Goal: Task Accomplishment & Management: Complete application form

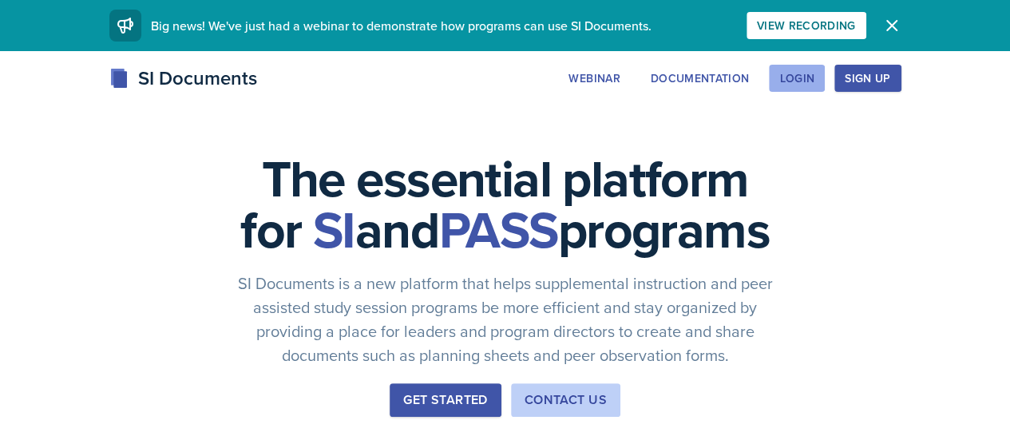
click at [815, 81] on div "Login" at bounding box center [797, 78] width 35 height 13
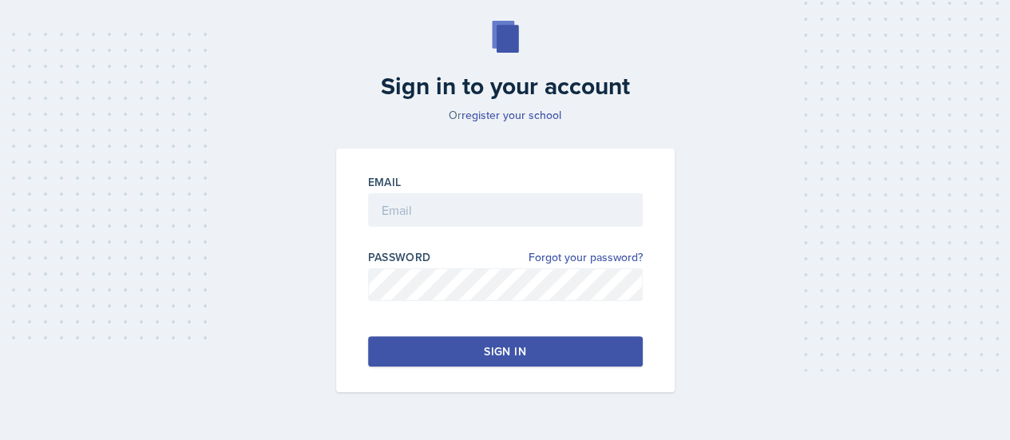
scroll to position [65, 0]
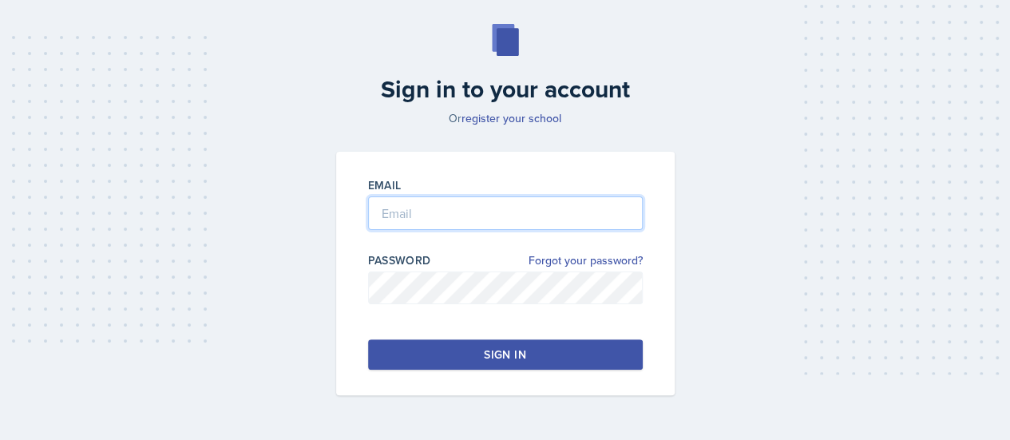
click at [459, 206] on input "email" at bounding box center [505, 213] width 275 height 34
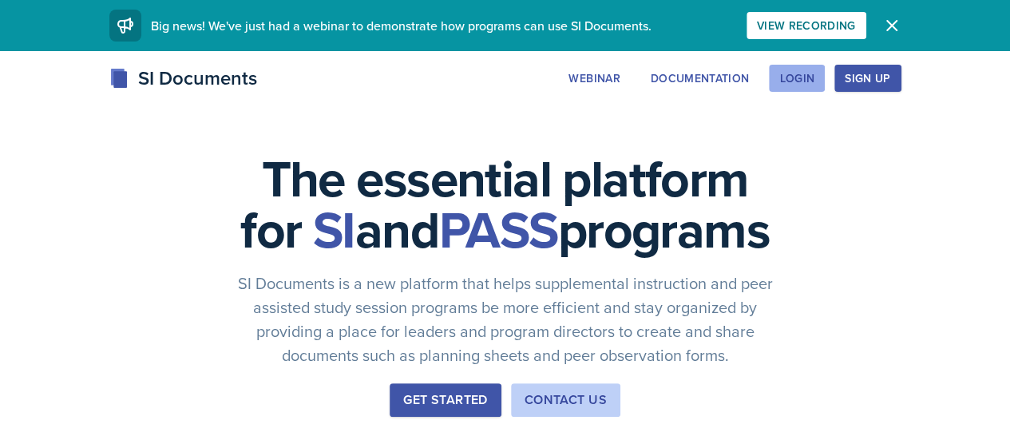
click at [815, 76] on div "Login" at bounding box center [797, 78] width 35 height 13
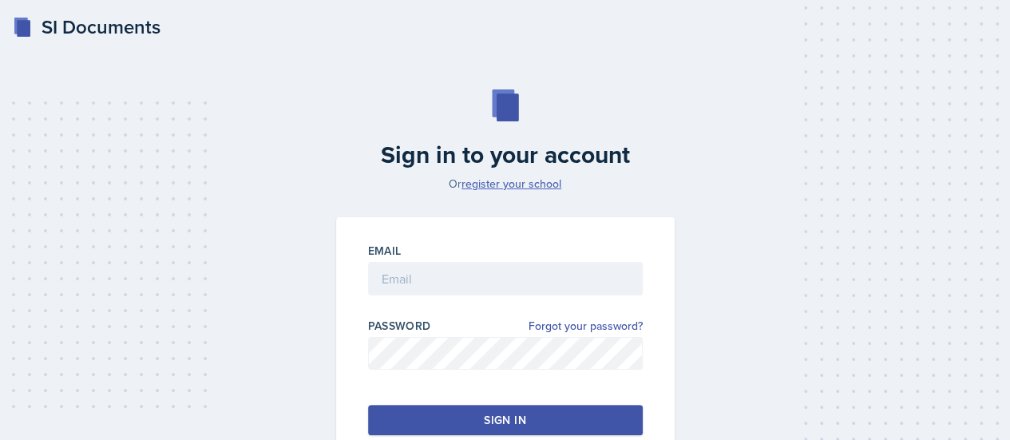
click at [498, 186] on link "register your school" at bounding box center [512, 184] width 100 height 16
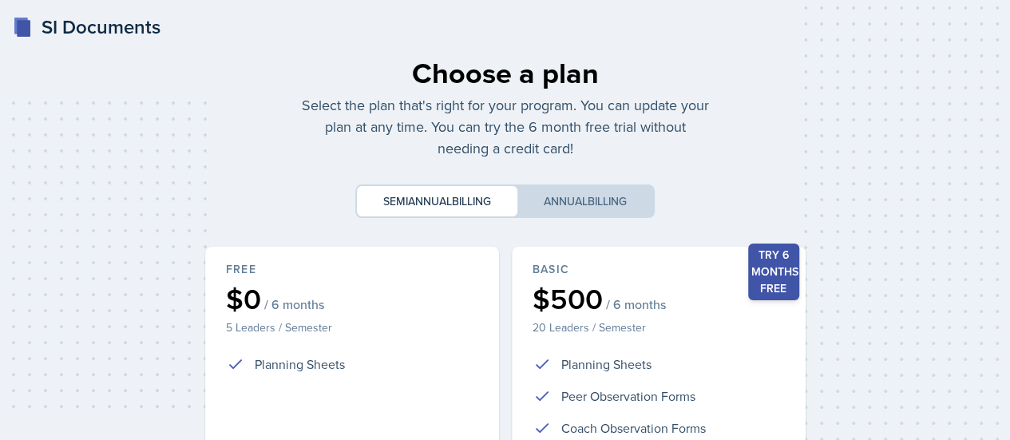
click at [69, 32] on div "SI Documents" at bounding box center [87, 27] width 148 height 29
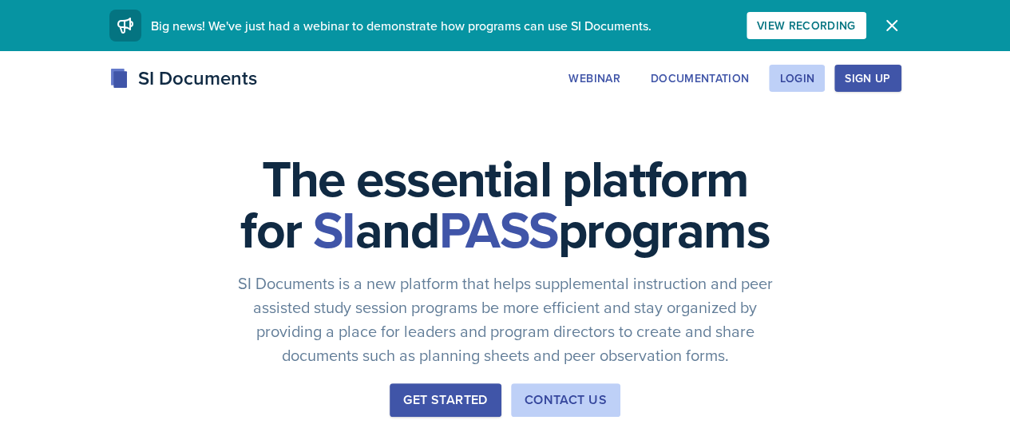
click at [815, 77] on div "Login" at bounding box center [797, 78] width 35 height 13
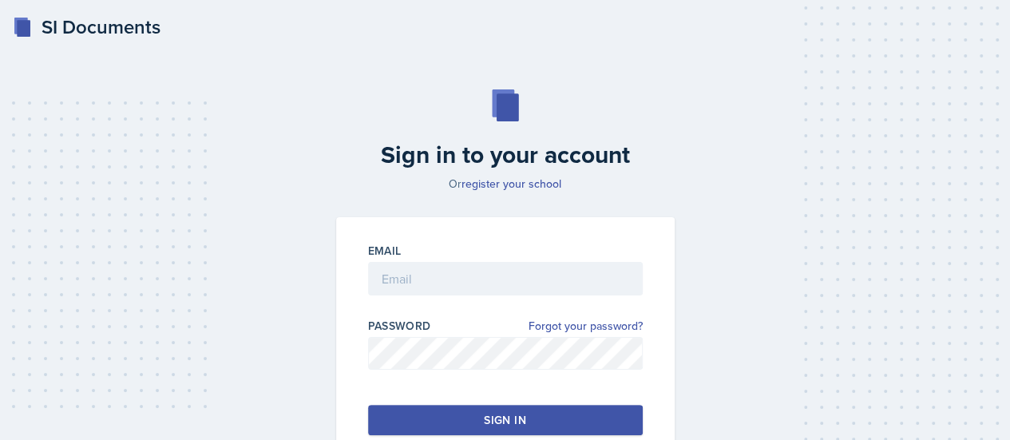
click at [449, 311] on div "Email Password Forgot your password? Sign in" at bounding box center [505, 339] width 339 height 244
click at [476, 270] on input "email" at bounding box center [505, 279] width 275 height 34
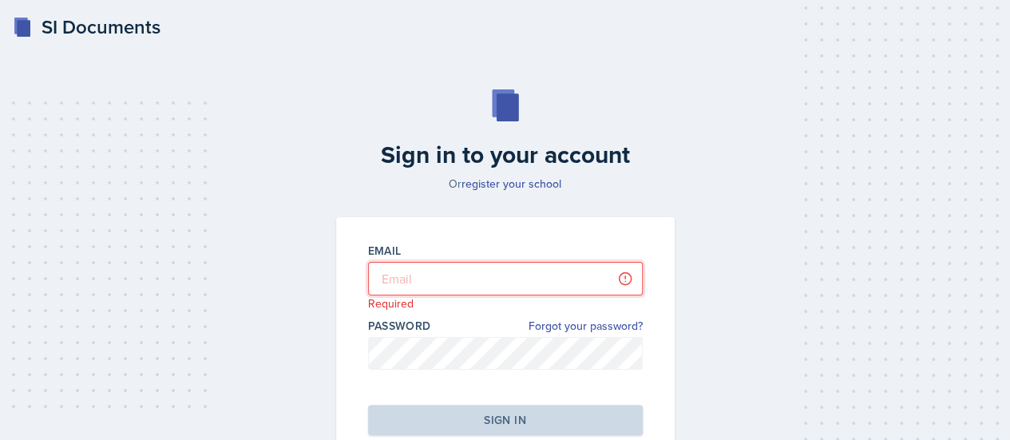
type input "[EMAIL_ADDRESS][DOMAIN_NAME]"
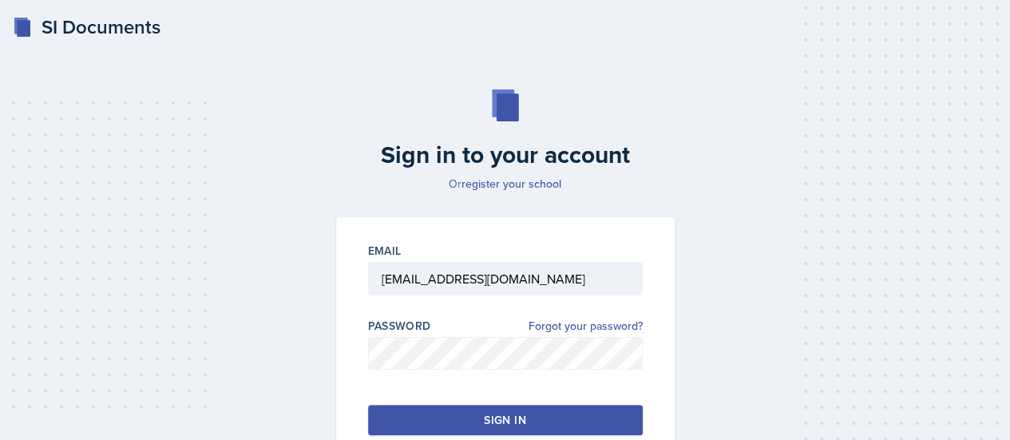
click at [474, 413] on button "Sign in" at bounding box center [505, 420] width 275 height 30
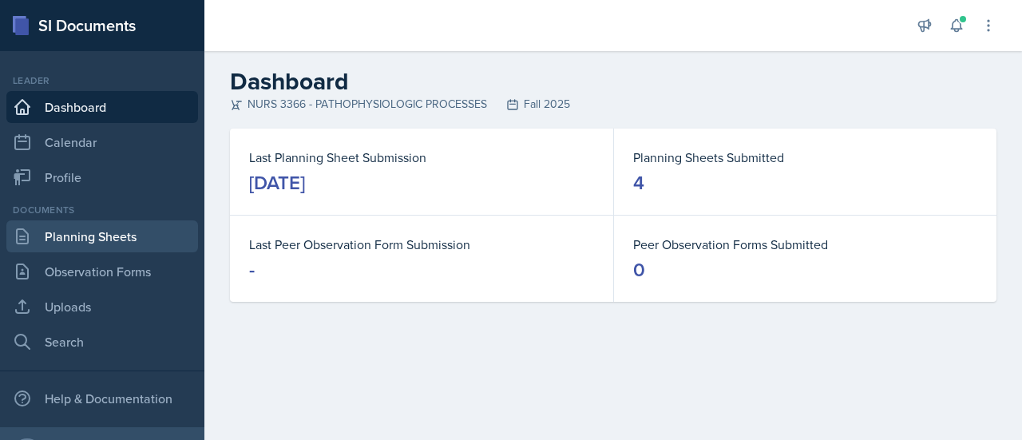
click at [94, 221] on link "Planning Sheets" at bounding box center [102, 236] width 192 height 32
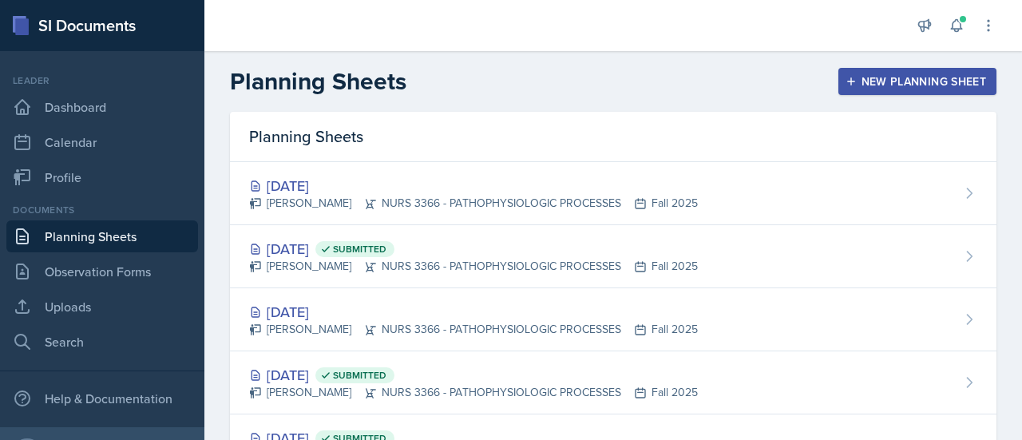
click at [855, 81] on div "New Planning Sheet" at bounding box center [917, 81] width 137 height 13
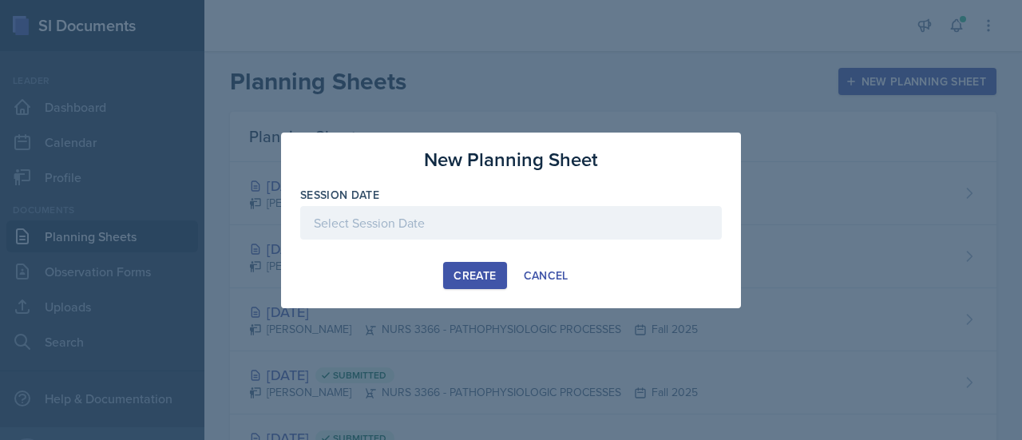
click at [460, 222] on div at bounding box center [511, 223] width 422 height 34
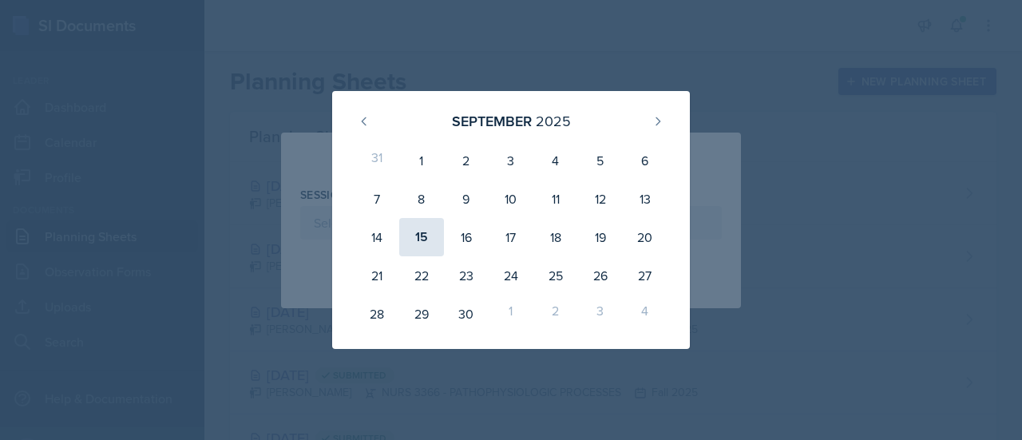
click at [425, 240] on div "15" at bounding box center [421, 237] width 45 height 38
type input "[DATE]"
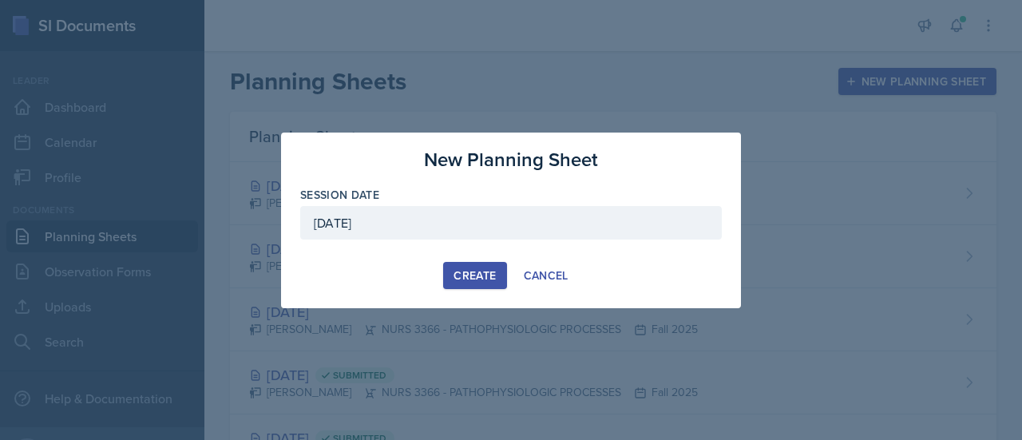
click at [487, 279] on div "Create" at bounding box center [475, 275] width 42 height 13
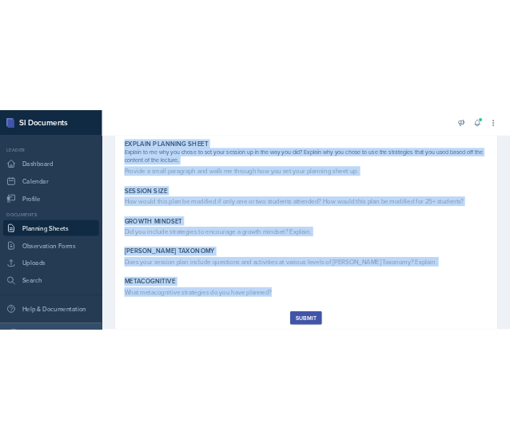
scroll to position [498, 0]
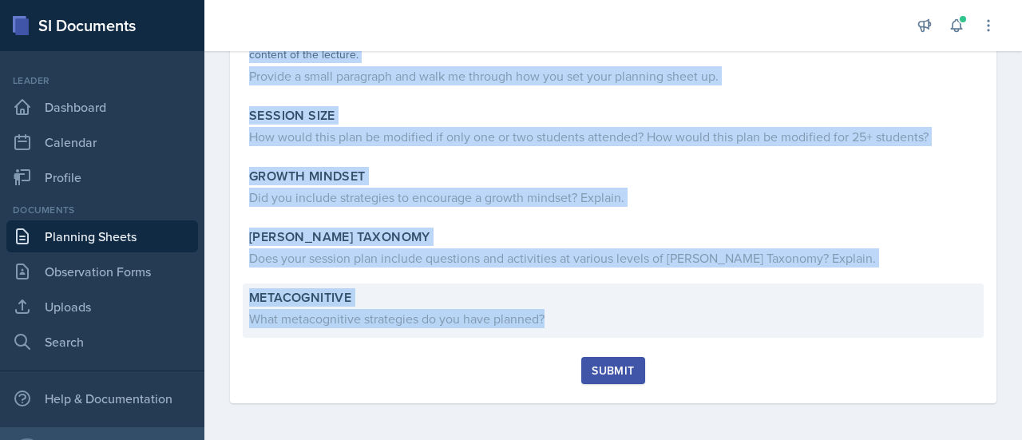
drag, startPoint x: 249, startPoint y: 213, endPoint x: 548, endPoint y: 319, distance: 316.8
click at [548, 319] on div "Content What was the most challenging content from the lecture? Opening How do …" at bounding box center [613, 30] width 728 height 653
copy div "Loremip Dolo sit ame cons adipiscinge seddoei temp inc utlabor? Etdolor Mag al …"
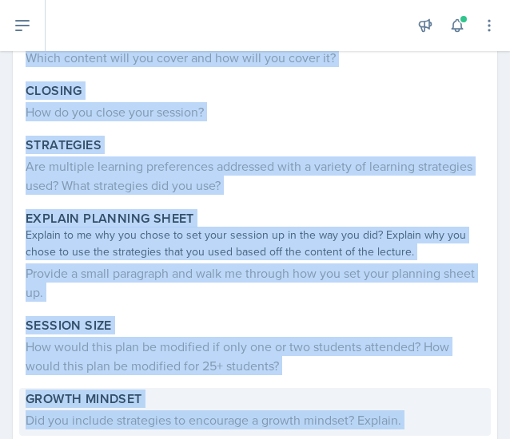
scroll to position [0, 0]
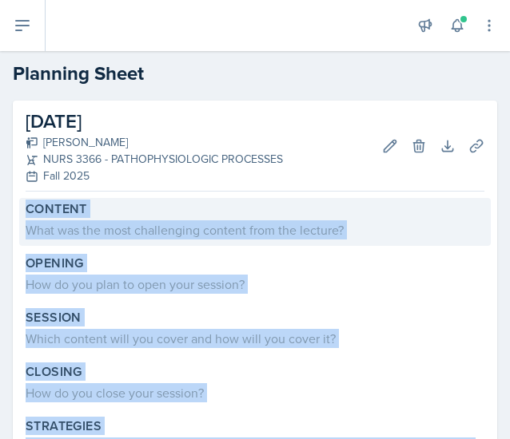
click at [173, 231] on div "What was the most challenging content from the lecture?" at bounding box center [255, 229] width 458 height 19
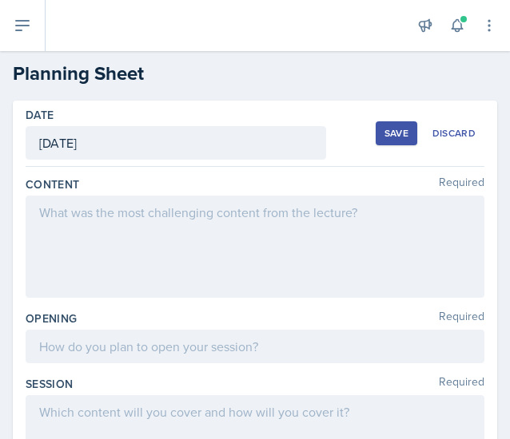
click at [217, 213] on div at bounding box center [255, 247] width 458 height 102
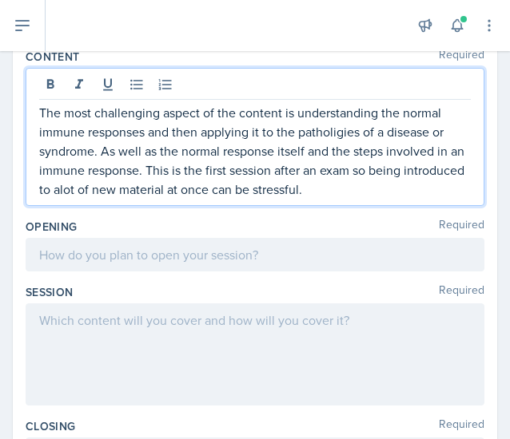
click at [158, 260] on p at bounding box center [254, 254] width 431 height 19
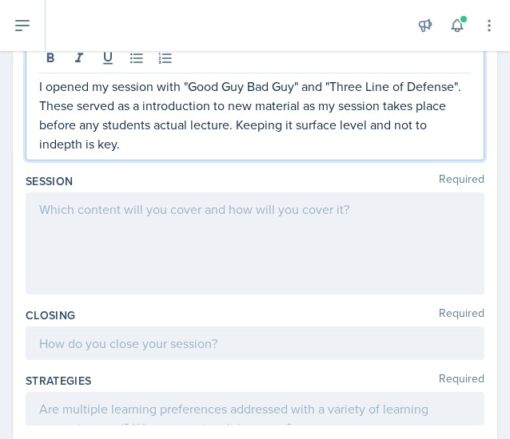
scroll to position [310, 0]
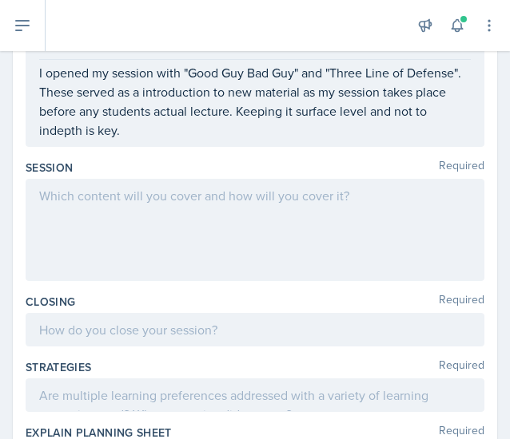
click at [182, 227] on div at bounding box center [255, 230] width 458 height 102
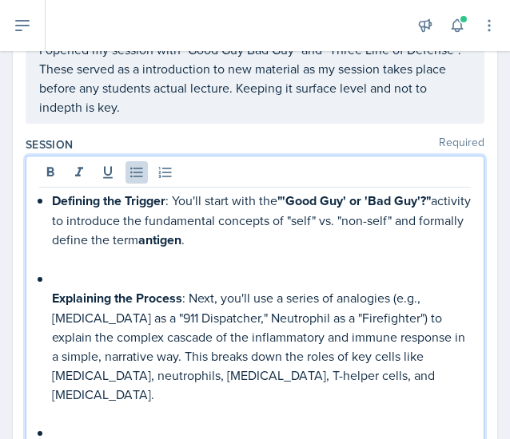
scroll to position [305, 0]
click at [89, 275] on p at bounding box center [261, 278] width 419 height 19
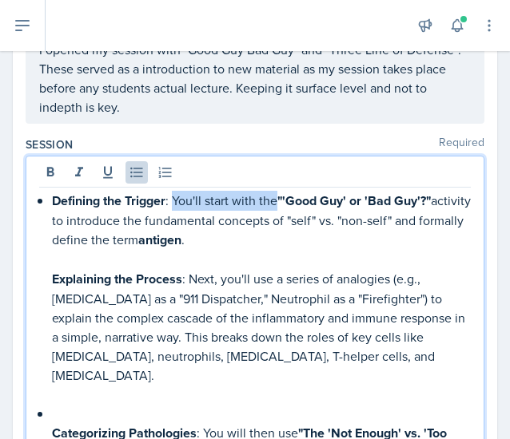
drag, startPoint x: 279, startPoint y: 204, endPoint x: 173, endPoint y: 205, distance: 105.4
click at [173, 205] on p "Defining the Trigger : You'll start with the "'Good Guy' or 'Bad Guy'?" activit…" at bounding box center [261, 220] width 419 height 59
click at [238, 243] on p "Defining the Trigger : You'll start with the "'Good Guy' or 'Bad Guy'?" activit…" at bounding box center [261, 220] width 419 height 59
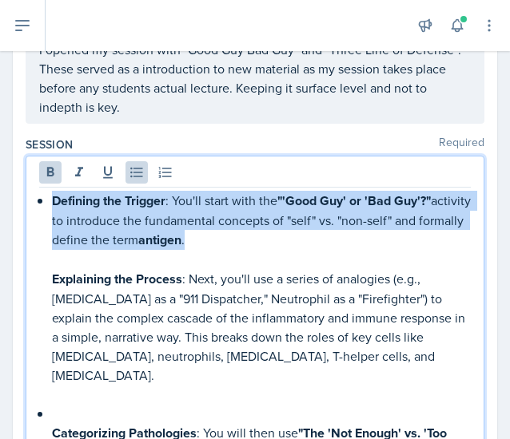
drag, startPoint x: 252, startPoint y: 244, endPoint x: 31, endPoint y: 201, distance: 225.3
click at [31, 201] on div "Defining the Trigger : You'll start with the "'Good Guy' or 'Bad Guy'?" activit…" at bounding box center [255, 400] width 458 height 488
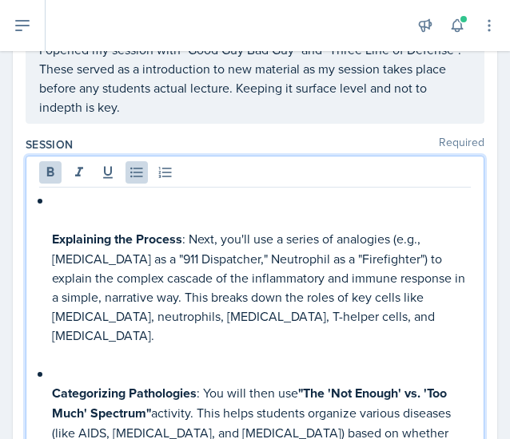
scroll to position [324, 0]
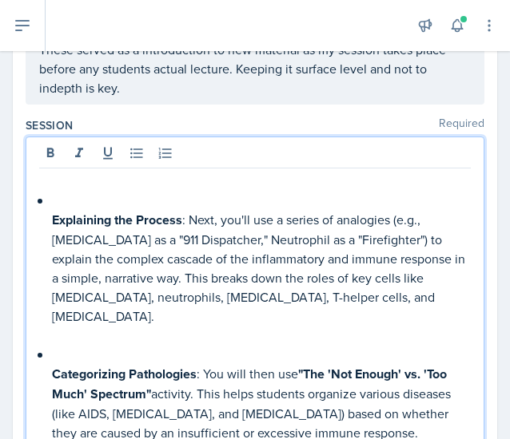
click at [68, 206] on p at bounding box center [261, 200] width 419 height 19
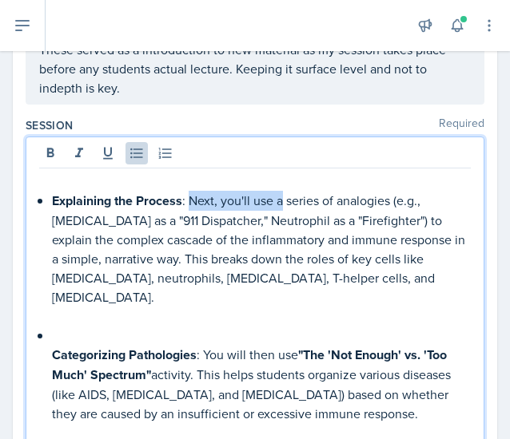
drag, startPoint x: 190, startPoint y: 199, endPoint x: 281, endPoint y: 197, distance: 91.1
click at [281, 197] on p "Explaining the Process : Next, you'll use a series of analogies (e.g., [MEDICAL…" at bounding box center [261, 249] width 419 height 116
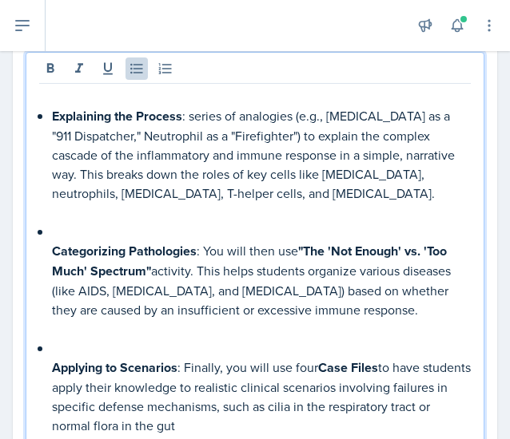
scroll to position [407, 0]
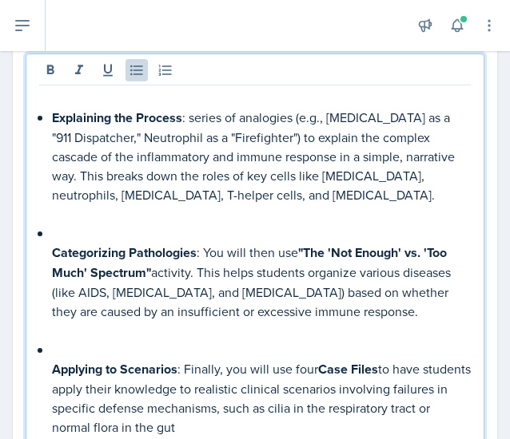
click at [160, 237] on p at bounding box center [261, 233] width 419 height 19
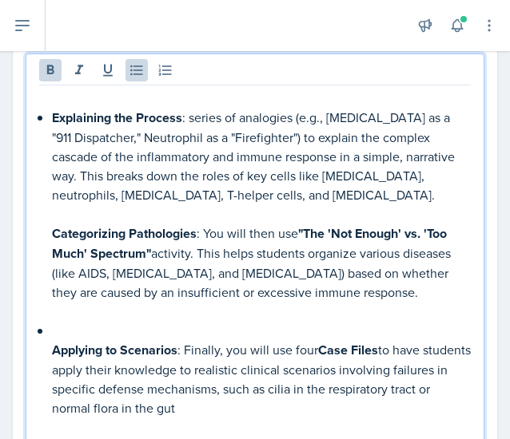
click at [50, 114] on div "Explaining the Process : series of analogies (e.g., [MEDICAL_DATA] as a "911 Di…" at bounding box center [254, 263] width 431 height 348
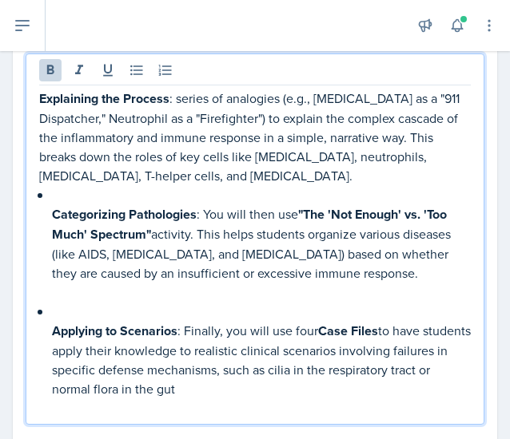
click at [52, 196] on p at bounding box center [261, 194] width 419 height 19
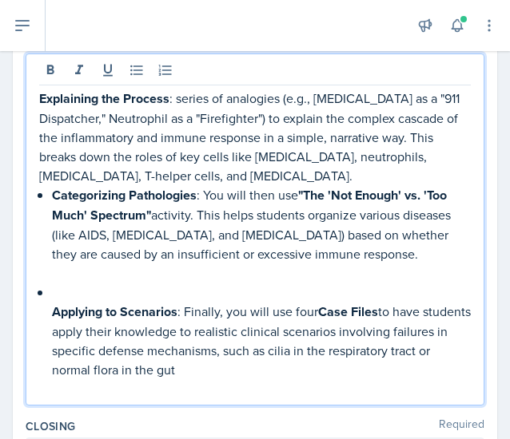
click at [52, 196] on strong "Categorizing Pathologies" at bounding box center [124, 195] width 145 height 18
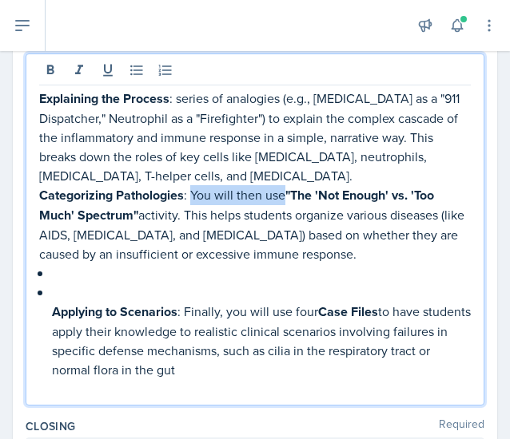
drag, startPoint x: 192, startPoint y: 196, endPoint x: 284, endPoint y: 197, distance: 92.7
click at [284, 197] on p "Categorizing Pathologies : You will then use "The 'Not Enough' vs. 'Too Much' S…" at bounding box center [254, 224] width 431 height 78
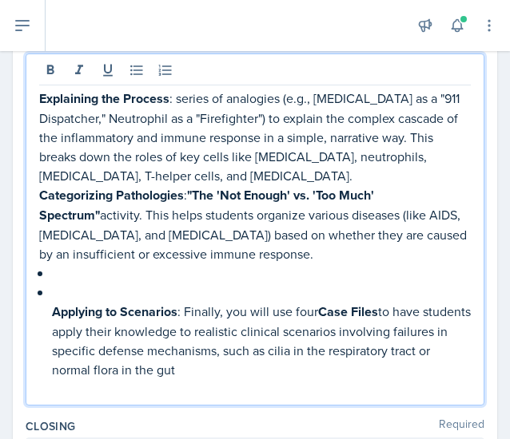
click at [45, 296] on div "Explaining the Process : series of analogies (e.g., [MEDICAL_DATA] as a "911 Di…" at bounding box center [254, 244] width 431 height 310
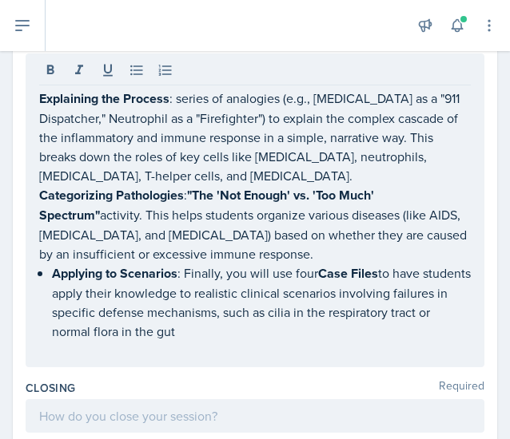
click at [32, 196] on div "Explaining the Process : series of analogies (e.g., [MEDICAL_DATA] as a "911 Di…" at bounding box center [255, 211] width 458 height 314
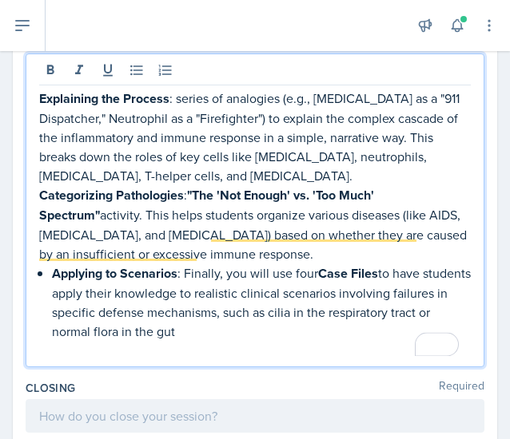
click at [52, 266] on li "Applying to Scenarios : Finally, you will use four Case Files to have students …" at bounding box center [261, 302] width 419 height 77
click at [49, 269] on div "Explaining the Process : series of analogies (e.g., [MEDICAL_DATA] as a "911 Di…" at bounding box center [254, 225] width 431 height 272
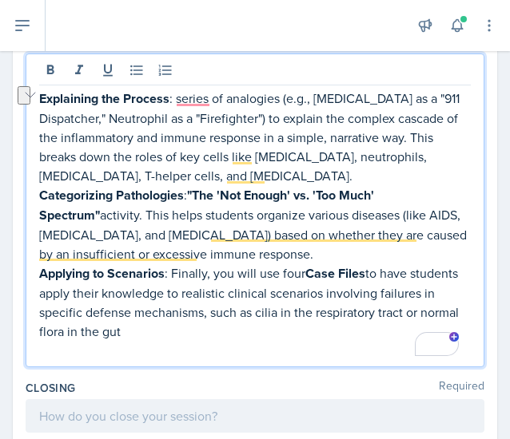
drag, startPoint x: 173, startPoint y: 272, endPoint x: 305, endPoint y: 272, distance: 131.8
click at [305, 272] on p "Applying to Scenarios : Finally, you will use four Case Files to have students …" at bounding box center [254, 302] width 431 height 77
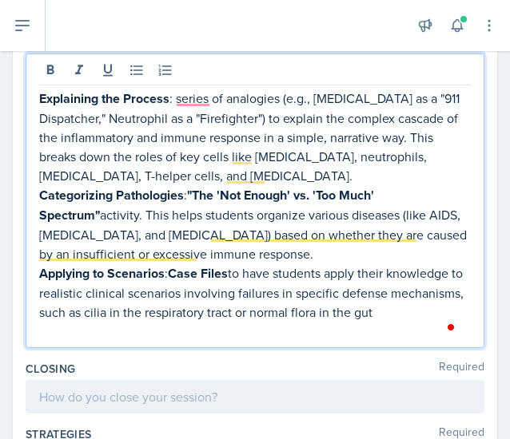
click at [228, 270] on strong "Case Files" at bounding box center [198, 273] width 60 height 18
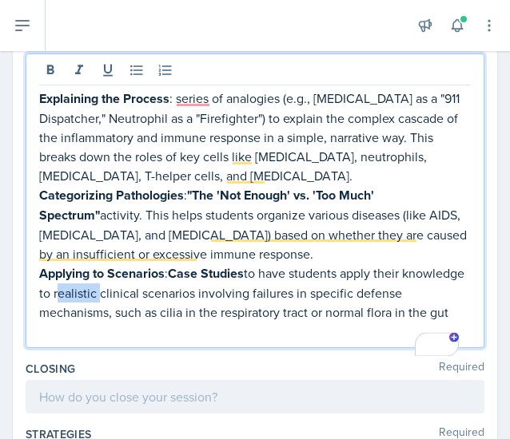
drag, startPoint x: 163, startPoint y: 289, endPoint x: 117, endPoint y: 292, distance: 46.4
click at [117, 292] on p "Applying to Scenarios : Case Studies to have students apply their knowledge to …" at bounding box center [254, 293] width 431 height 58
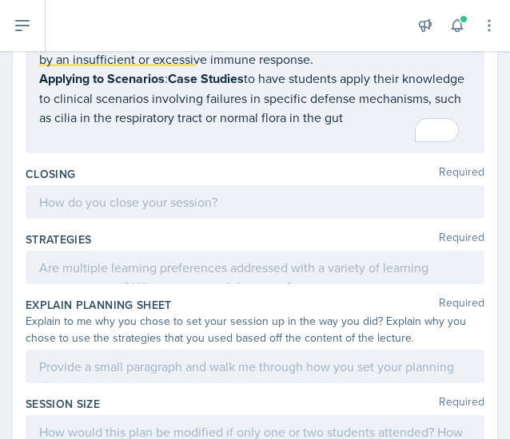
scroll to position [597, 0]
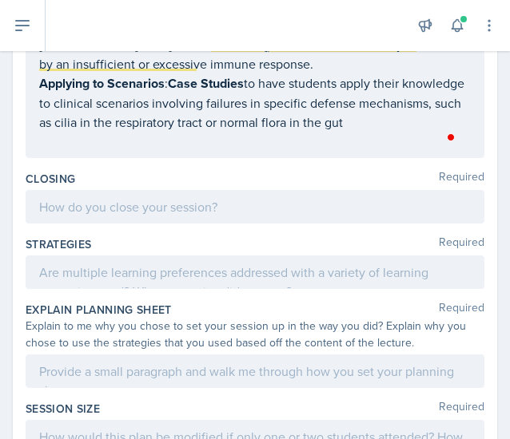
click at [201, 206] on div at bounding box center [255, 207] width 458 height 34
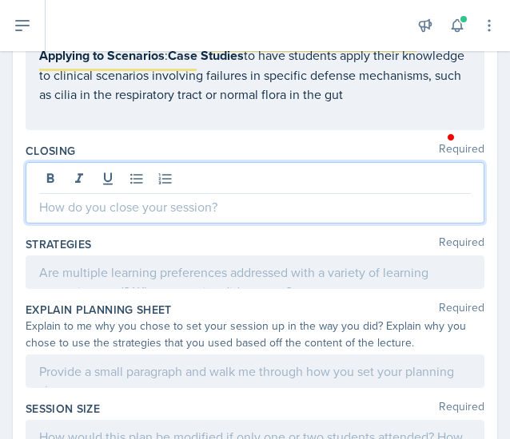
scroll to position [569, 0]
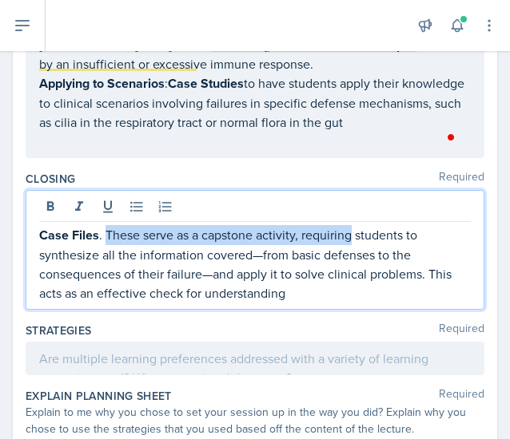
drag, startPoint x: 107, startPoint y: 232, endPoint x: 351, endPoint y: 233, distance: 244.4
click at [351, 233] on p "Case Files . These serve as a capstone activity, requiring students to synthesi…" at bounding box center [254, 263] width 431 height 77
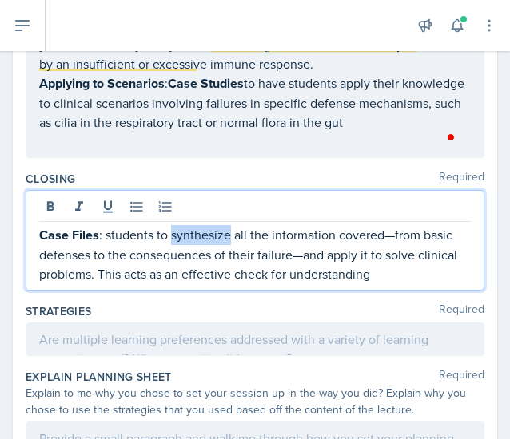
drag, startPoint x: 228, startPoint y: 232, endPoint x: 169, endPoint y: 233, distance: 58.3
click at [169, 233] on p "Case Files : students to synthesize all the information covered—from basic defe…" at bounding box center [254, 254] width 431 height 58
click at [367, 231] on p "Case Files : students to recall all the information covered—from basic defenses…" at bounding box center [254, 254] width 431 height 58
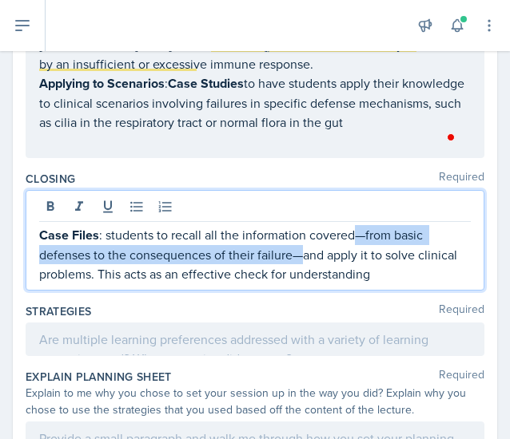
drag, startPoint x: 300, startPoint y: 251, endPoint x: 352, endPoint y: 235, distance: 55.1
click at [352, 235] on p "Case Files : students to recall all the information covered—from basic defenses…" at bounding box center [254, 254] width 431 height 58
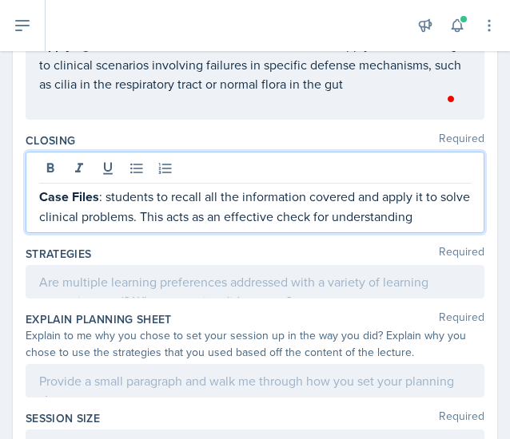
click at [229, 274] on div at bounding box center [255, 282] width 458 height 34
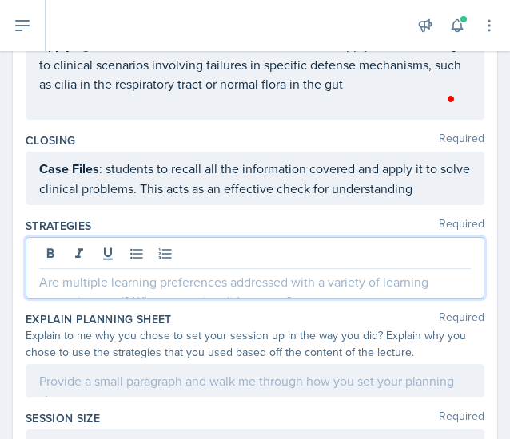
scroll to position [580, 0]
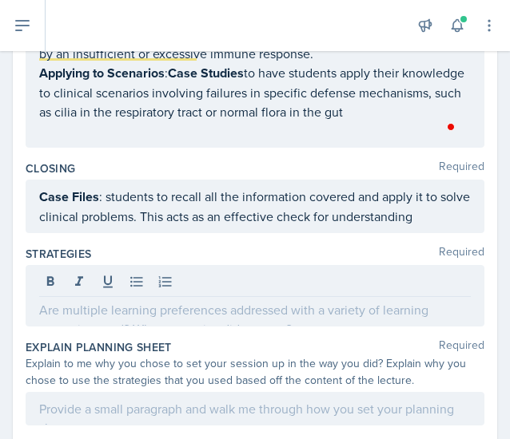
click at [252, 300] on p at bounding box center [254, 309] width 431 height 19
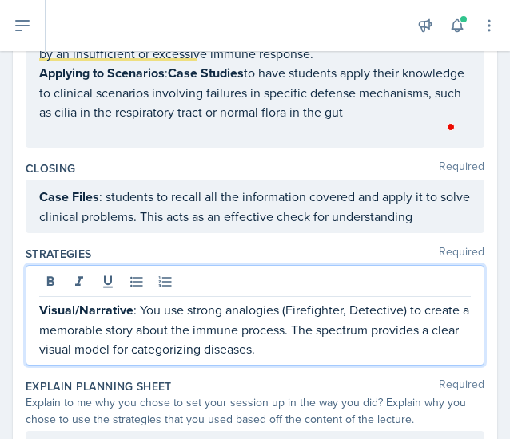
scroll to position [654, 0]
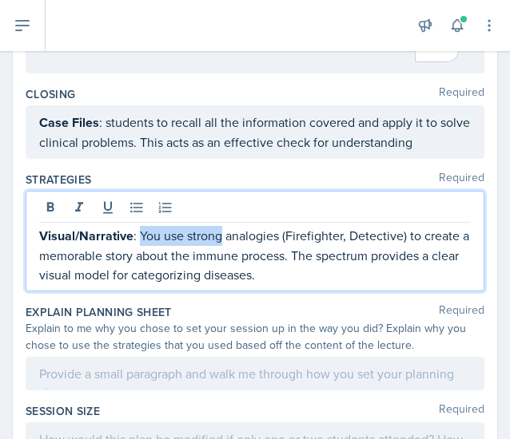
drag, startPoint x: 137, startPoint y: 229, endPoint x: 222, endPoint y: 230, distance: 84.7
click at [222, 230] on p "Visual/Narrative : You use strong analogies (Firefighter, Detective) to create …" at bounding box center [254, 255] width 431 height 58
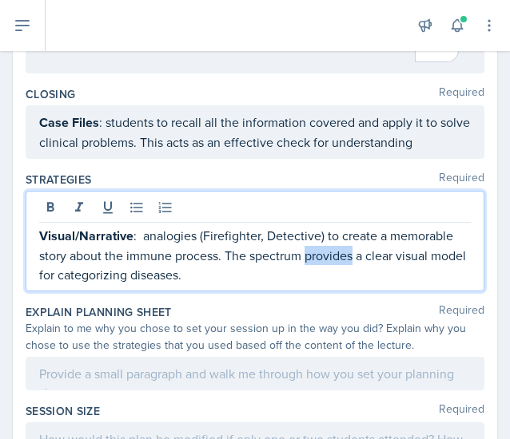
drag, startPoint x: 354, startPoint y: 253, endPoint x: 305, endPoint y: 254, distance: 48.7
click at [305, 254] on p "Visual/Narrative : analogies (Firefighter, Detective) to create a memorable sto…" at bounding box center [254, 255] width 431 height 58
click at [278, 266] on p "Visual/Narrative : analogies (Firefighter, Detective) to create a memorable sto…" at bounding box center [254, 255] width 431 height 58
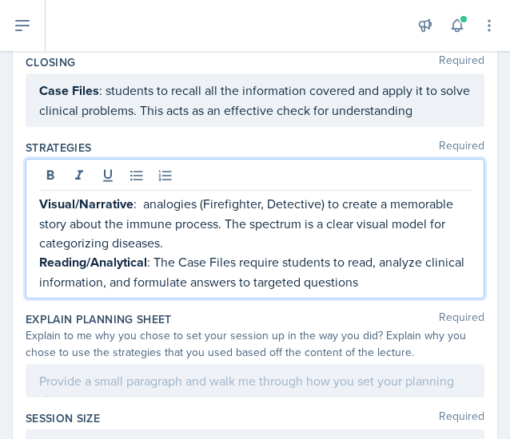
scroll to position [691, 0]
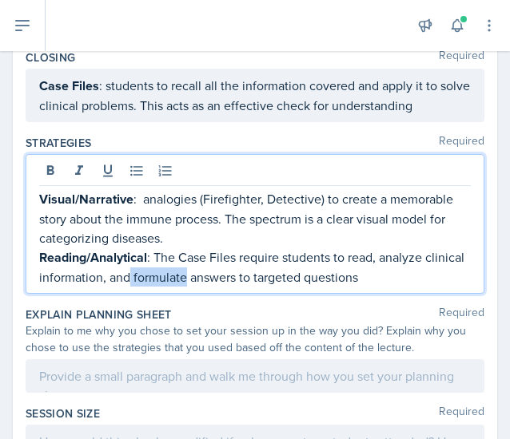
drag, startPoint x: 227, startPoint y: 272, endPoint x: 169, endPoint y: 276, distance: 57.6
click at [169, 276] on p "Reading/Analytical : The Case Files require students to read, analyze clinical …" at bounding box center [254, 267] width 431 height 39
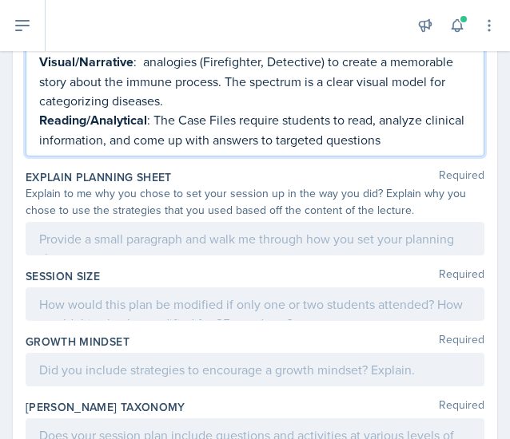
scroll to position [827, 0]
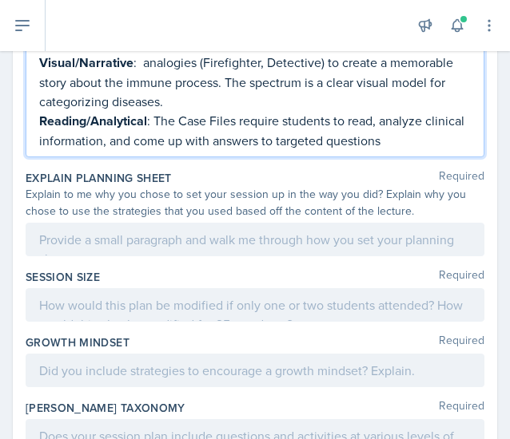
click at [272, 304] on p at bounding box center [254, 305] width 431 height 19
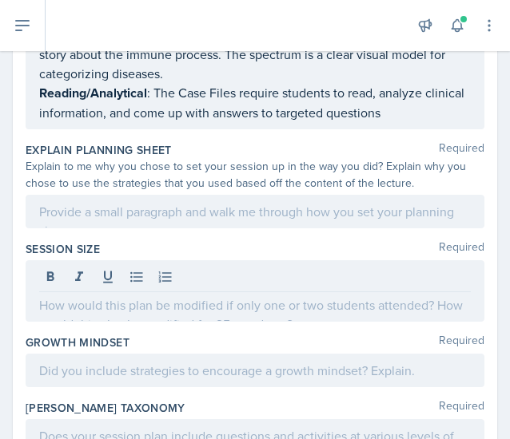
click at [209, 216] on div at bounding box center [255, 212] width 458 height 34
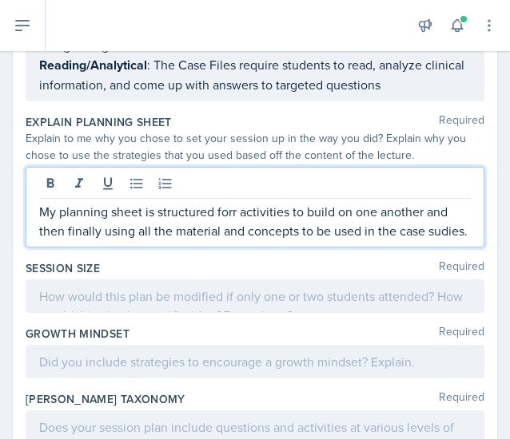
click at [237, 206] on p "My planning sheet is structured forr activities to build on one another and the…" at bounding box center [254, 221] width 431 height 38
click at [192, 240] on p "My planning sheet is structured for activities to build on one another and then…" at bounding box center [254, 221] width 431 height 38
click at [122, 240] on p "My planning sheet is structured for activities to build on one another and then…" at bounding box center [254, 221] width 431 height 38
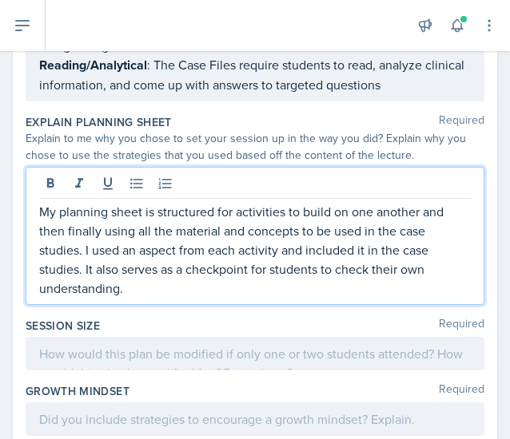
click at [139, 358] on div at bounding box center [255, 354] width 458 height 34
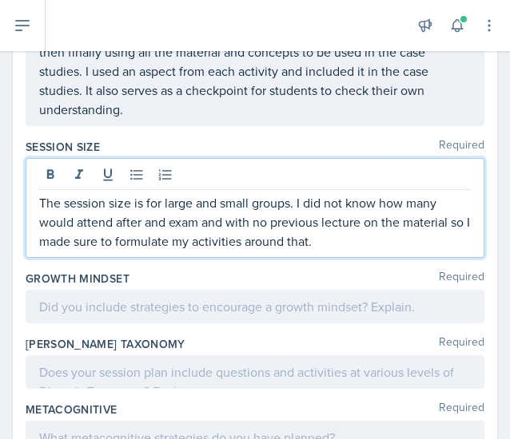
scroll to position [1010, 0]
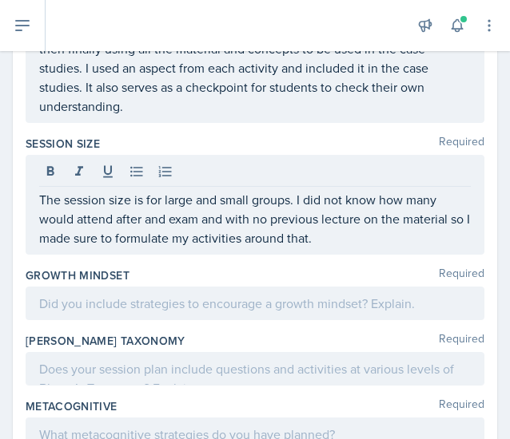
click at [276, 307] on div at bounding box center [255, 304] width 458 height 34
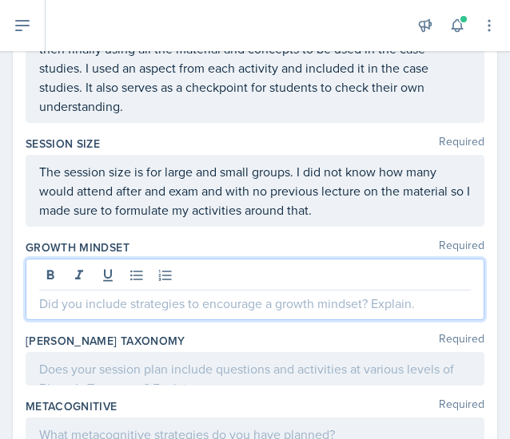
scroll to position [1038, 0]
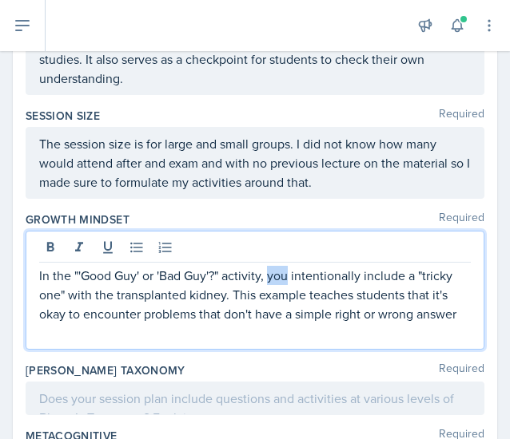
drag, startPoint x: 268, startPoint y: 269, endPoint x: 289, endPoint y: 269, distance: 20.8
click at [289, 269] on p "In the "'Good Guy' or 'Bad Guy'?" activity, you intentionally include a "tricky…" at bounding box center [254, 295] width 431 height 58
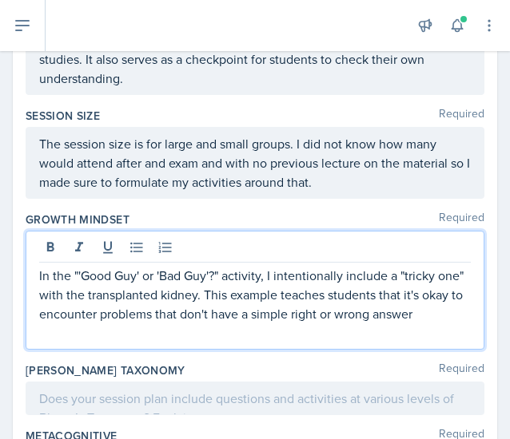
click at [461, 315] on div "In the "'Good Guy' or 'Bad Guy'?" activity, I intentionally include a "tricky o…" at bounding box center [255, 290] width 458 height 119
click at [454, 306] on p "In the "'Good Guy' or 'Bad Guy'?" activity, I intentionally include a "tricky o…" at bounding box center [254, 295] width 431 height 58
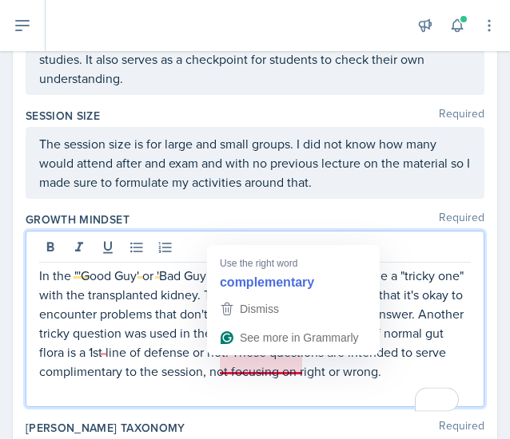
click at [266, 365] on p "In the "'Good Guy' or 'Bad Guy'?" activity, I intentionally include a "tricky o…" at bounding box center [254, 323] width 431 height 115
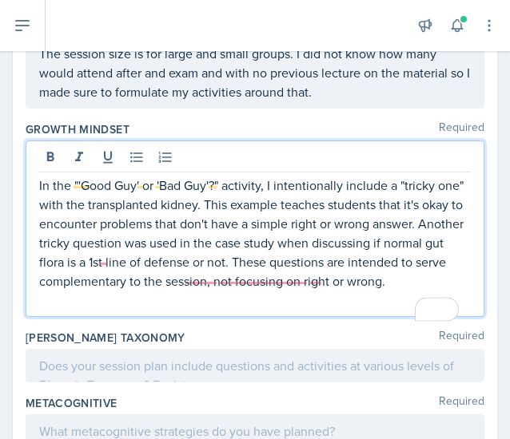
scroll to position [1126, 0]
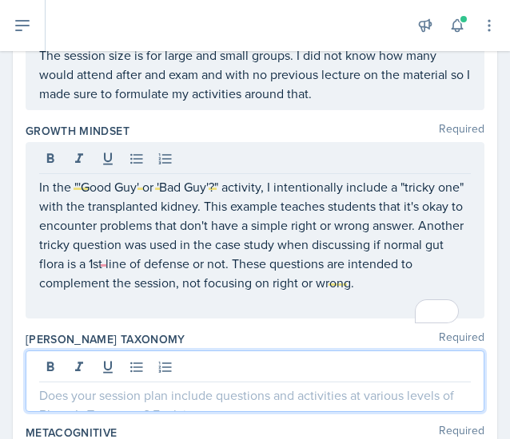
click at [289, 379] on div at bounding box center [255, 381] width 458 height 61
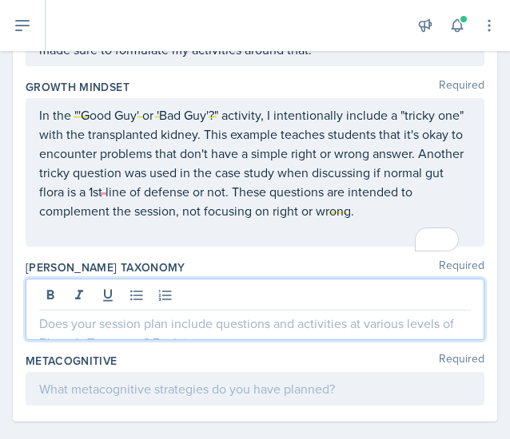
scroll to position [1172, 0]
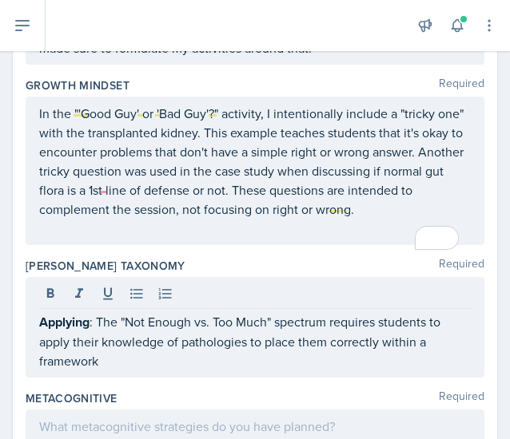
click at [331, 371] on p "Applying : The "Not Enough vs. Too Much" spectrum requires students to apply th…" at bounding box center [254, 341] width 431 height 58
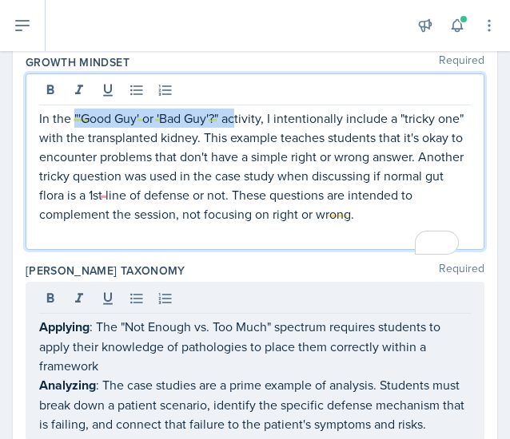
scroll to position [1222, 0]
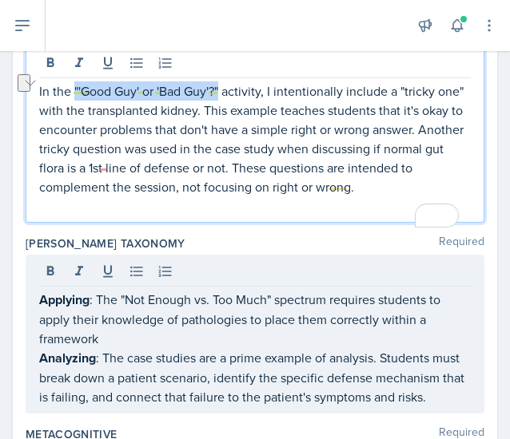
drag, startPoint x: 74, startPoint y: 81, endPoint x: 221, endPoint y: 85, distance: 147.0
click at [221, 85] on p "In the "'Good Guy' or 'Bad Guy'?" activity, I intentionally include a "tricky o…" at bounding box center [254, 138] width 431 height 115
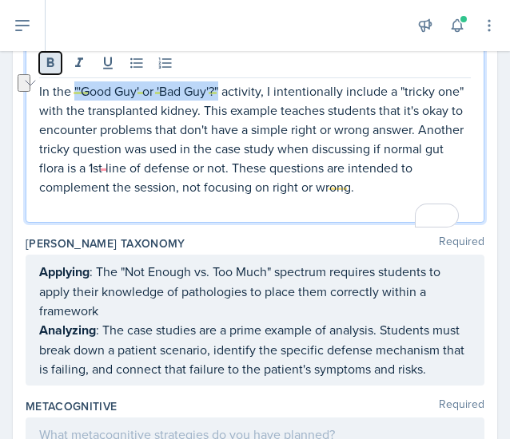
click at [52, 58] on icon at bounding box center [50, 63] width 7 height 10
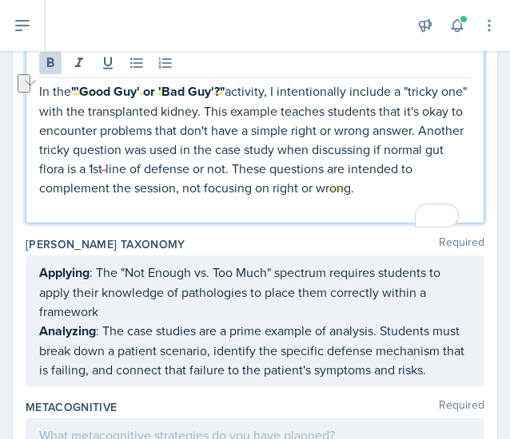
click at [269, 197] on p "In the "'Good Guy' or 'Bad Guy'?" activity, I intentionally include a "tricky o…" at bounding box center [254, 139] width 431 height 116
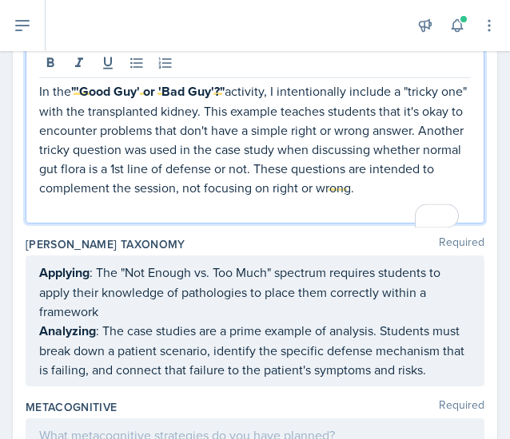
scroll to position [1318, 0]
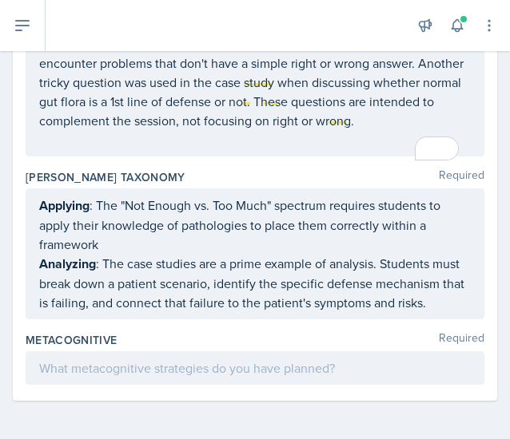
click at [228, 359] on div at bounding box center [255, 368] width 458 height 34
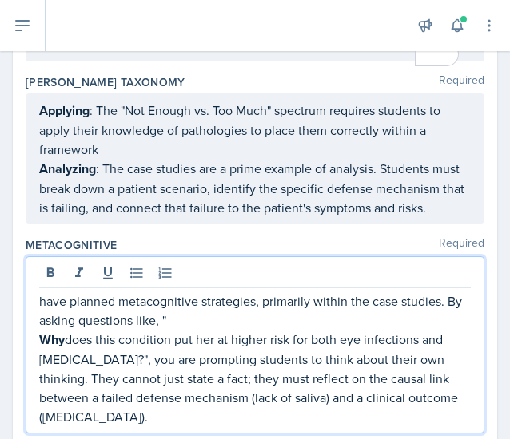
scroll to position [1404, 0]
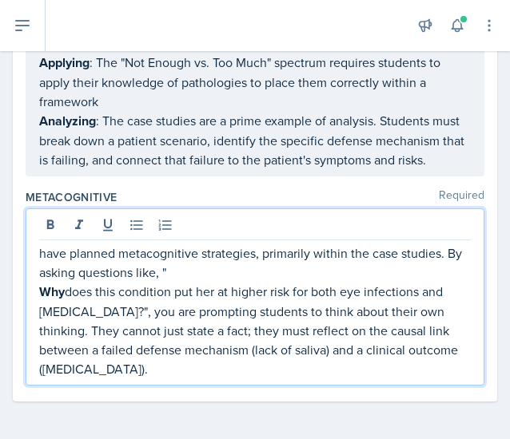
click at [34, 286] on div "have planned metacognitive strategies, primarily within the case studies. By as…" at bounding box center [255, 296] width 458 height 177
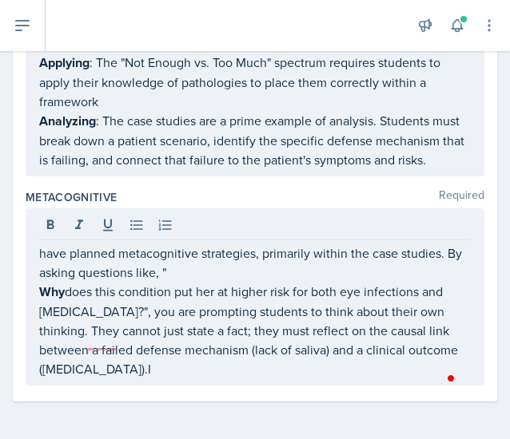
click at [38, 285] on div "have planned metacognitive strategies, primarily within the case studies. By as…" at bounding box center [255, 296] width 458 height 177
click at [38, 282] on div "have planned metacognitive strategies, primarily within the case studies. By as…" at bounding box center [255, 296] width 458 height 177
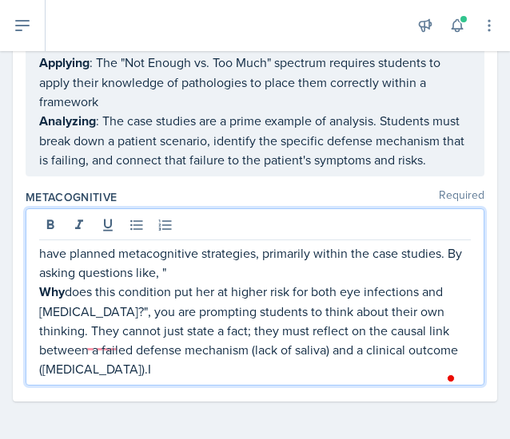
click at [45, 282] on p "have planned metacognitive strategies, primarily within the case studies. By as…" at bounding box center [254, 263] width 431 height 38
click at [38, 323] on div "I have planned metacognitive strategies, primarily within the case studies. By …" at bounding box center [255, 296] width 458 height 177
click at [42, 301] on strong "Why" at bounding box center [52, 292] width 26 height 18
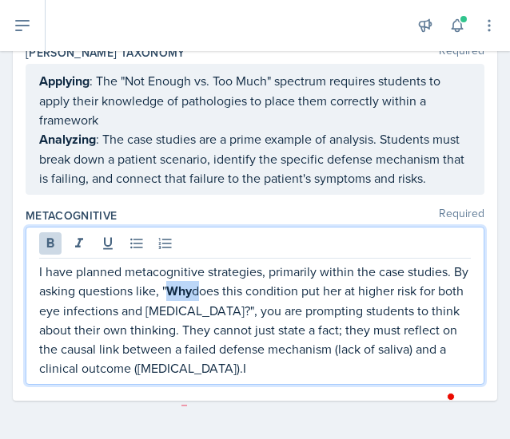
drag, startPoint x: 188, startPoint y: 303, endPoint x: 211, endPoint y: 305, distance: 23.3
click at [211, 305] on p "I have planned metacognitive strategies, primarily within the case studies. By …" at bounding box center [254, 320] width 431 height 116
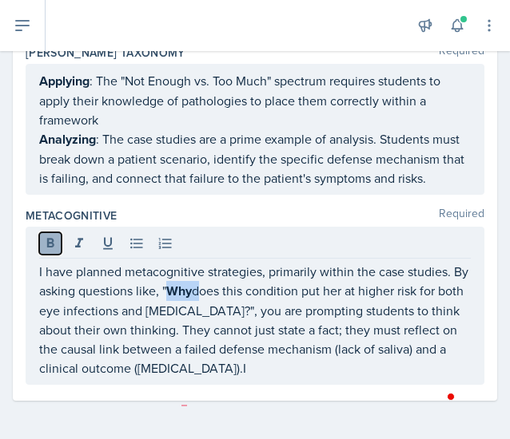
click at [43, 250] on icon at bounding box center [50, 244] width 16 height 16
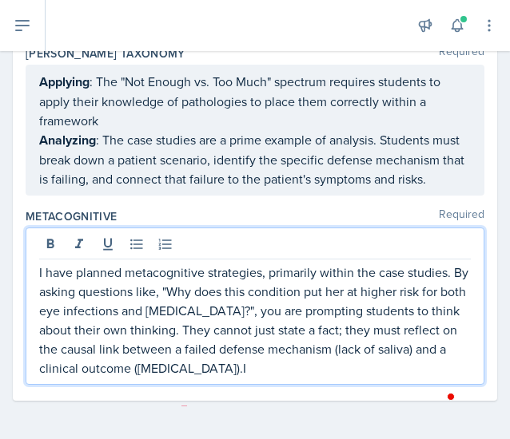
click at [182, 311] on p "I have planned metacognitive strategies, primarily within the case studies. By …" at bounding box center [254, 320] width 431 height 115
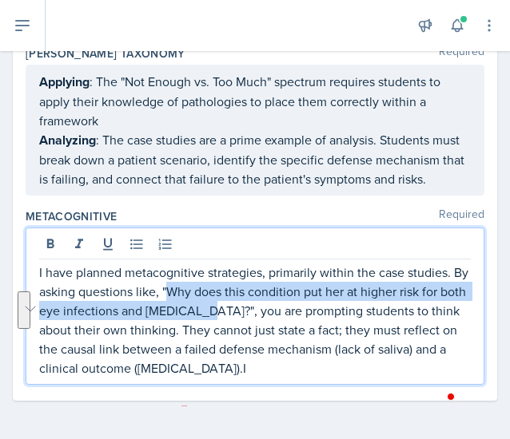
drag, startPoint x: 182, startPoint y: 301, endPoint x: 224, endPoint y: 319, distance: 46.1
click at [224, 319] on p "I have planned metacognitive strategies, primarily within the case studies. By …" at bounding box center [254, 320] width 431 height 115
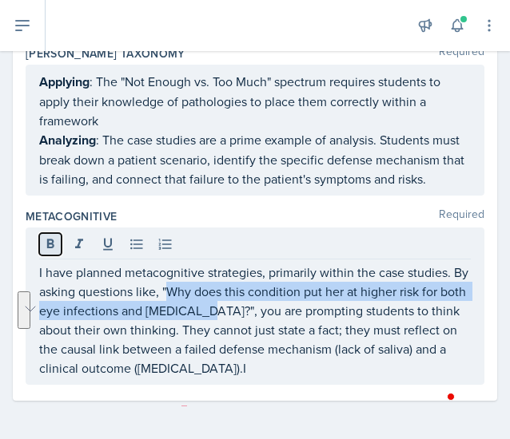
click at [51, 252] on icon at bounding box center [50, 244] width 16 height 16
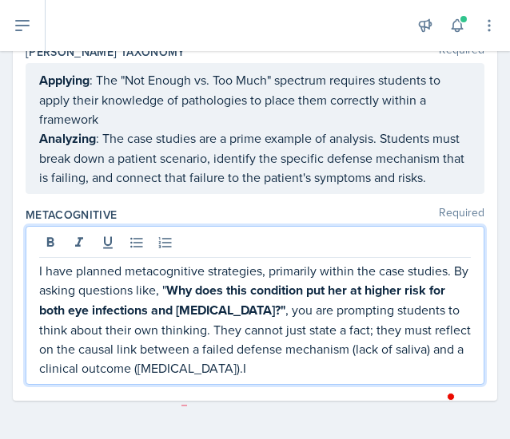
click at [262, 325] on p "I have planned metacognitive strategies, primarily within the case studies. By …" at bounding box center [254, 319] width 431 height 117
drag, startPoint x: 255, startPoint y: 325, endPoint x: 358, endPoint y: 322, distance: 103.1
click at [358, 322] on p "I have planned metacognitive strategies, primarily within the case studies. By …" at bounding box center [254, 319] width 431 height 117
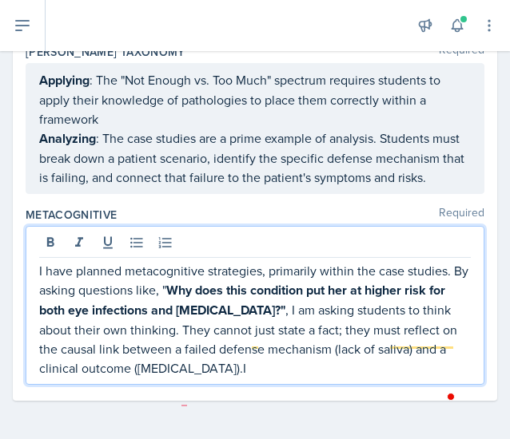
scroll to position [1414, 0]
click at [200, 371] on p "I have planned metacognitive strategies, primarily within the case studies. By …" at bounding box center [254, 319] width 431 height 117
drag, startPoint x: 308, startPoint y: 352, endPoint x: 390, endPoint y: 351, distance: 81.5
click at [390, 351] on p "I have planned metacognitive strategies, primarily within the case studies. By …" at bounding box center [254, 319] width 431 height 117
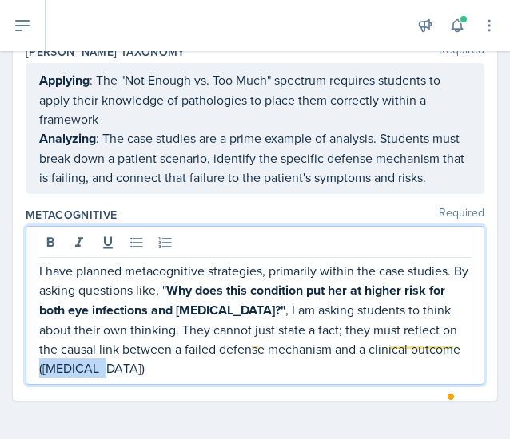
drag, startPoint x: 90, startPoint y: 371, endPoint x: 7, endPoint y: 386, distance: 84.3
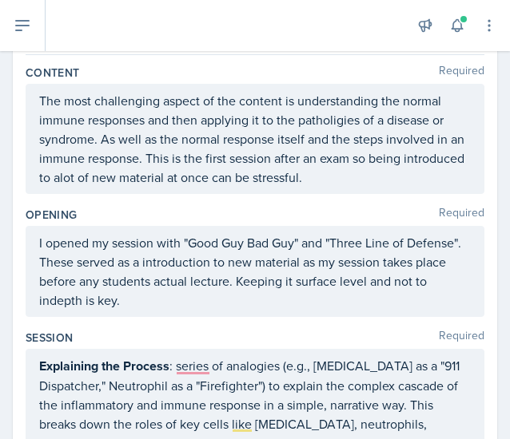
scroll to position [0, 0]
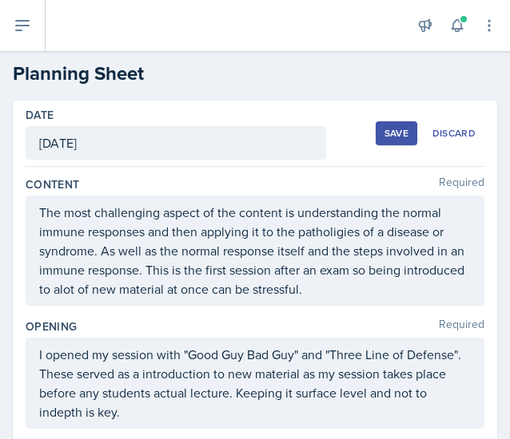
click at [384, 136] on div "Save" at bounding box center [396, 133] width 24 height 13
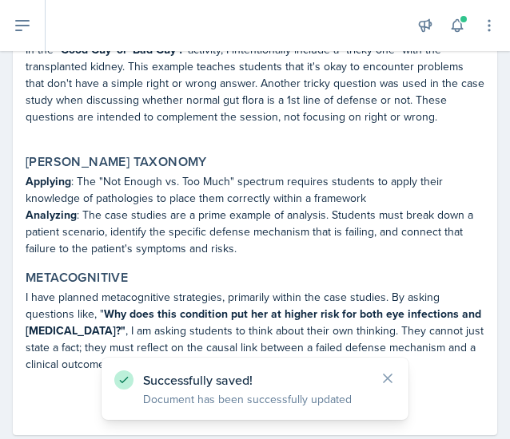
scroll to position [989, 0]
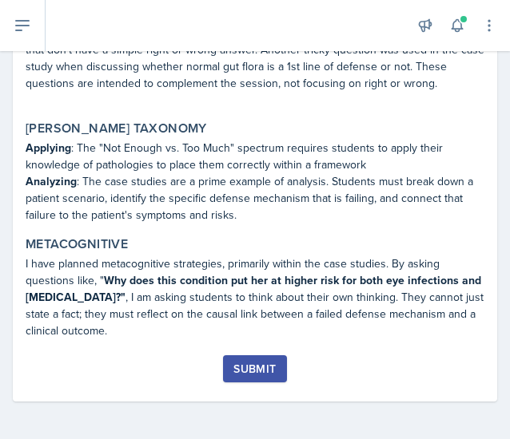
click at [249, 365] on div "Submit" at bounding box center [254, 369] width 42 height 13
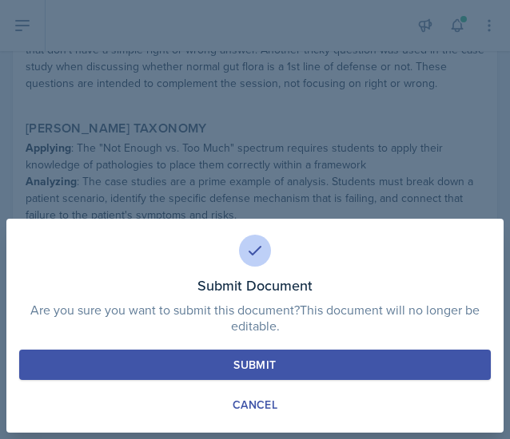
click at [249, 365] on div "Submit" at bounding box center [254, 365] width 42 height 16
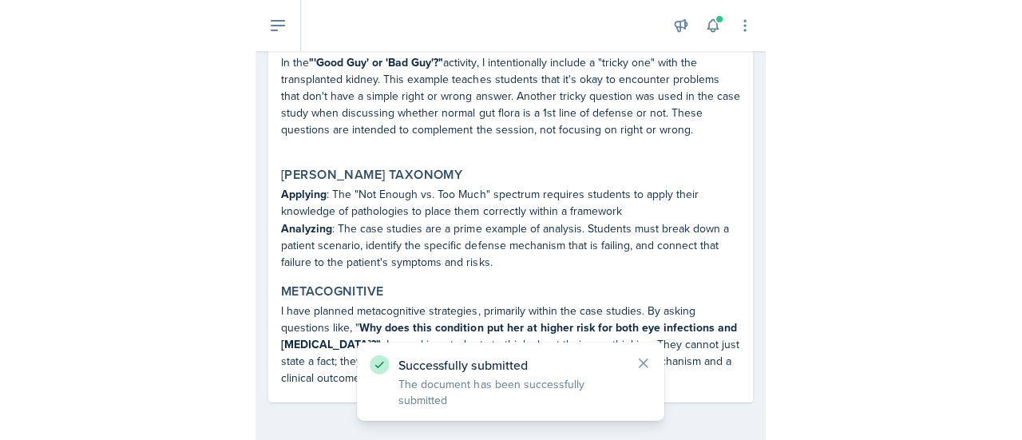
scroll to position [919, 0]
